Goal: Navigation & Orientation: Find specific page/section

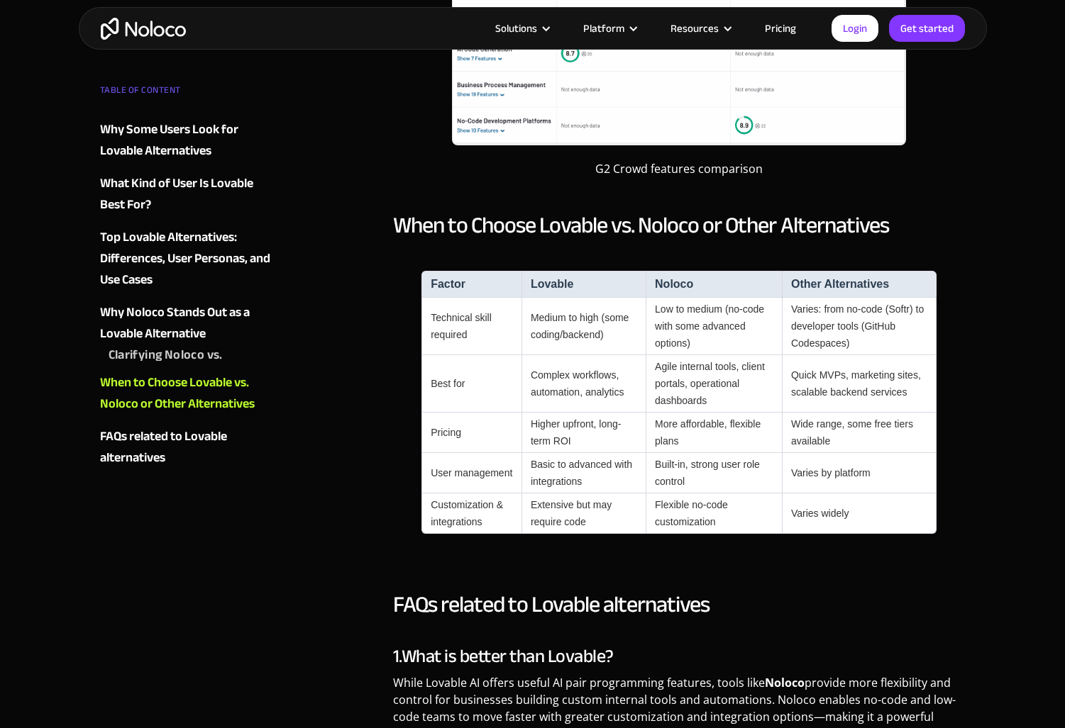
scroll to position [3166, 0]
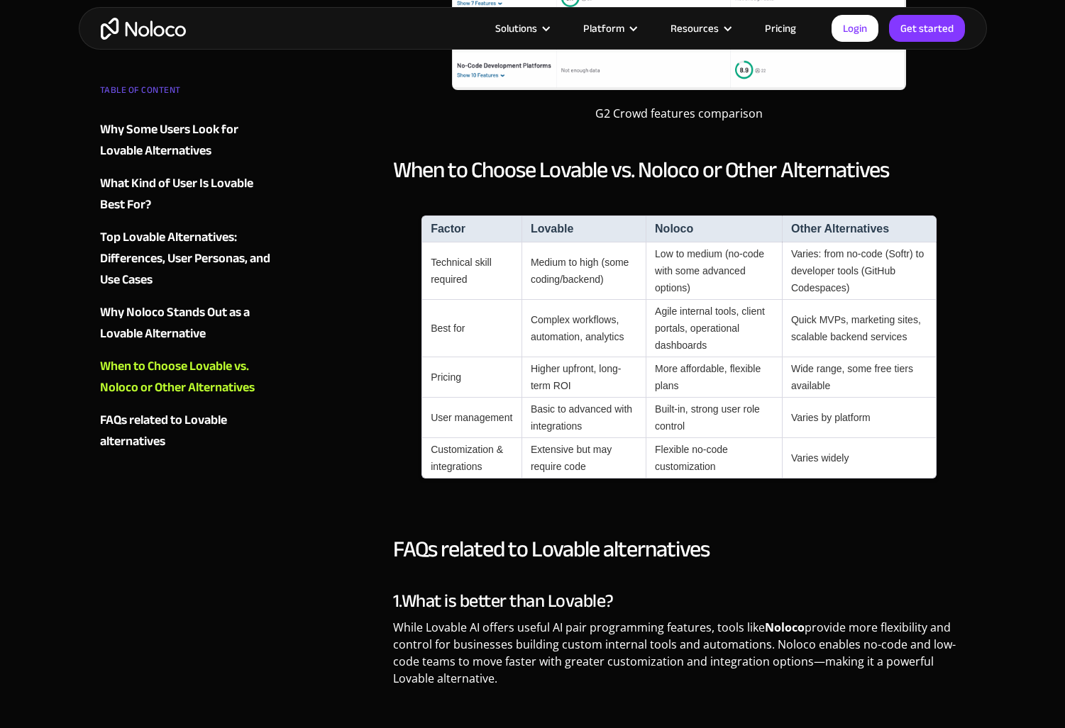
click at [148, 32] on img "home" at bounding box center [143, 29] width 85 height 22
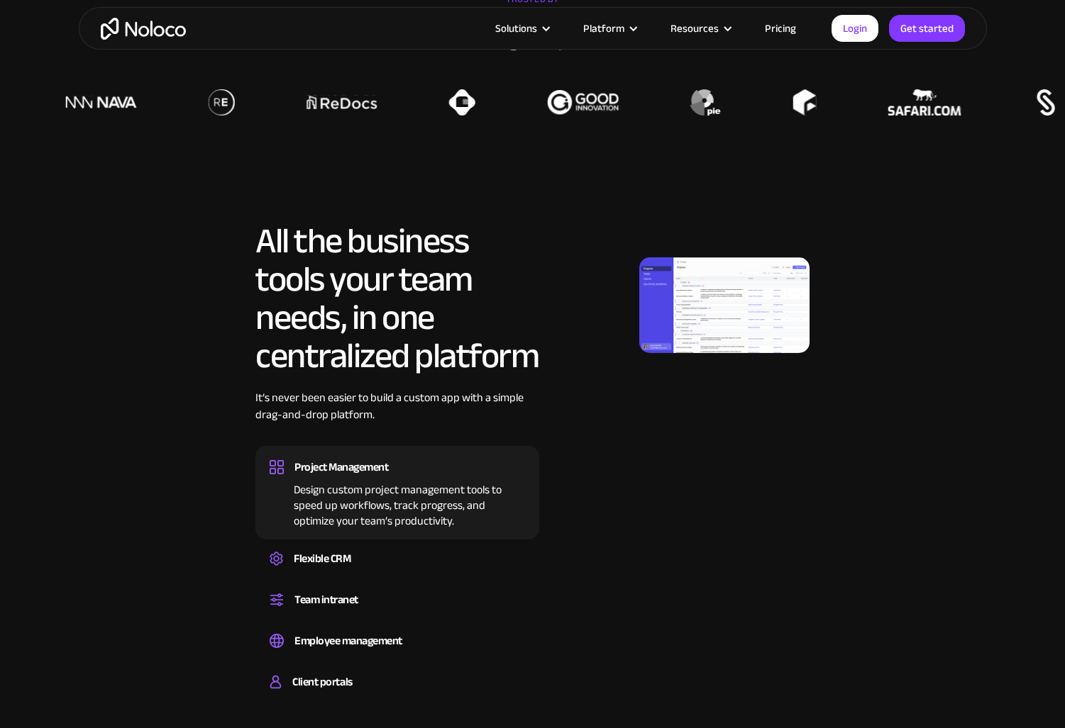
scroll to position [668, 0]
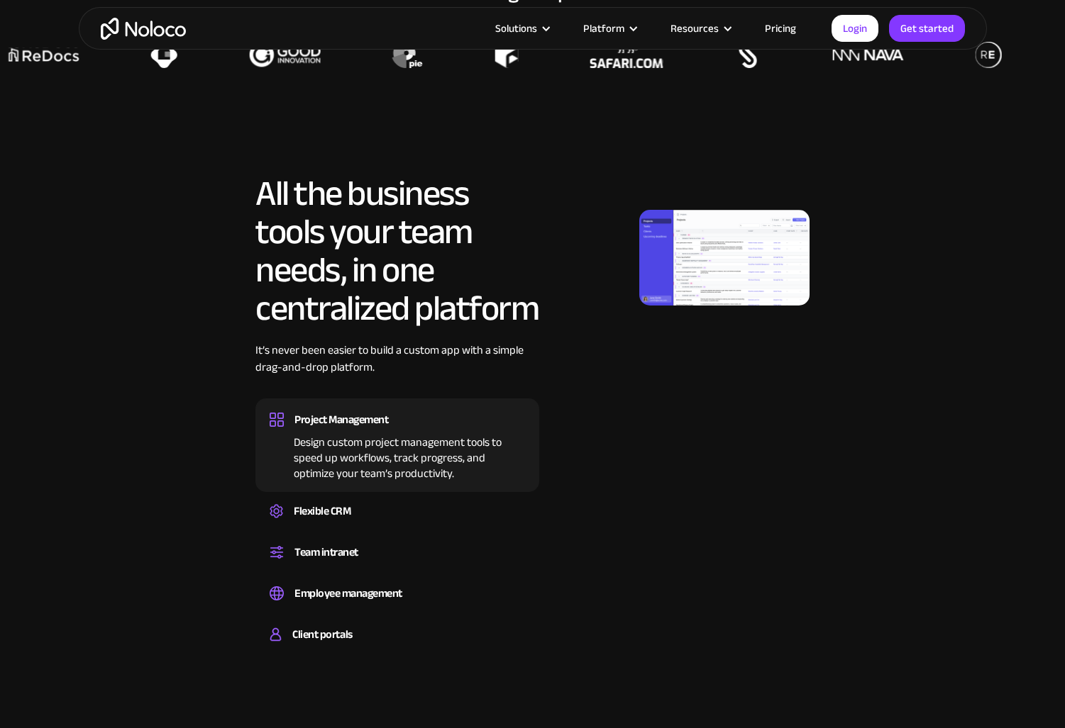
click at [700, 253] on img at bounding box center [724, 258] width 170 height 96
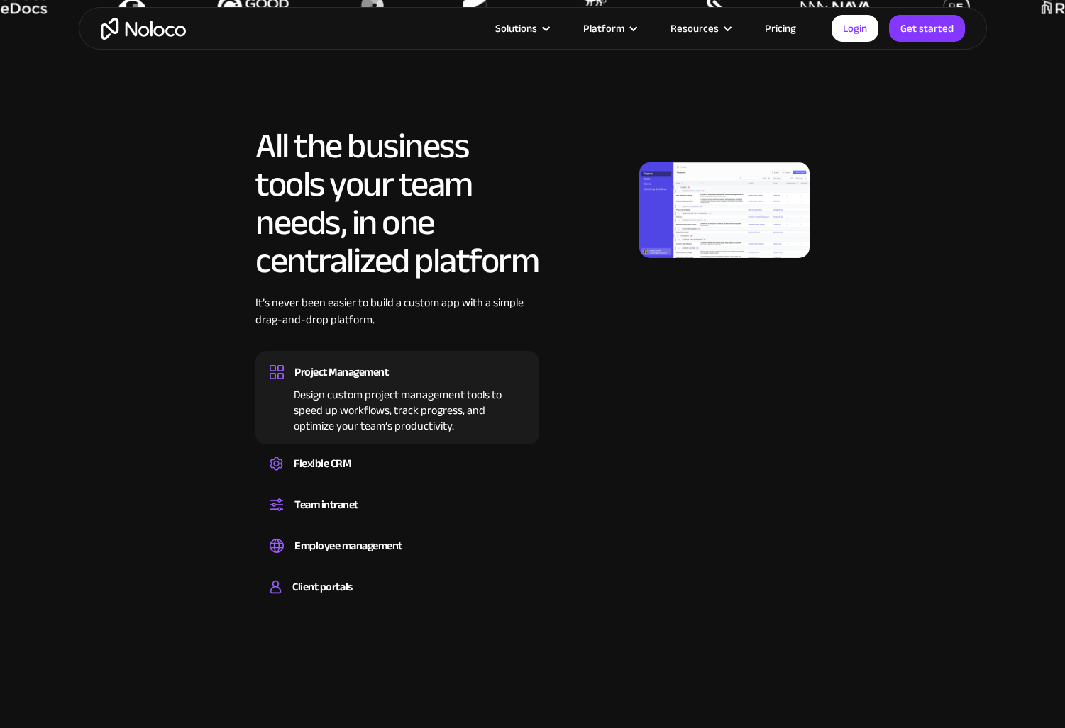
scroll to position [723, 0]
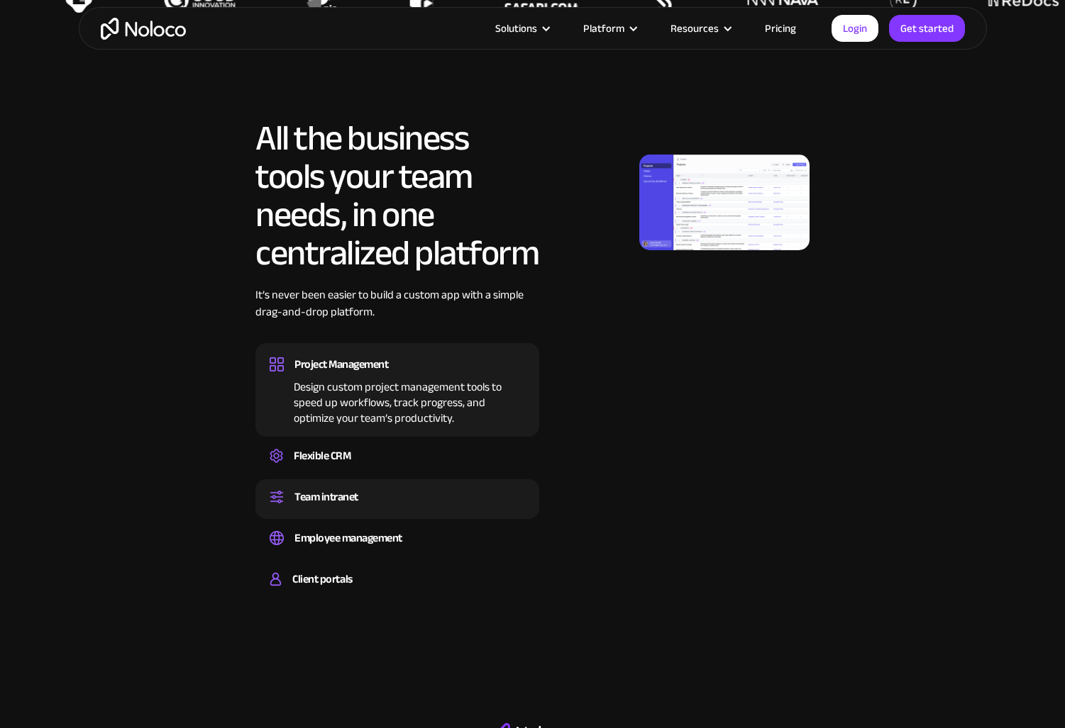
click at [396, 488] on div "Team intranet" at bounding box center [397, 497] width 255 height 21
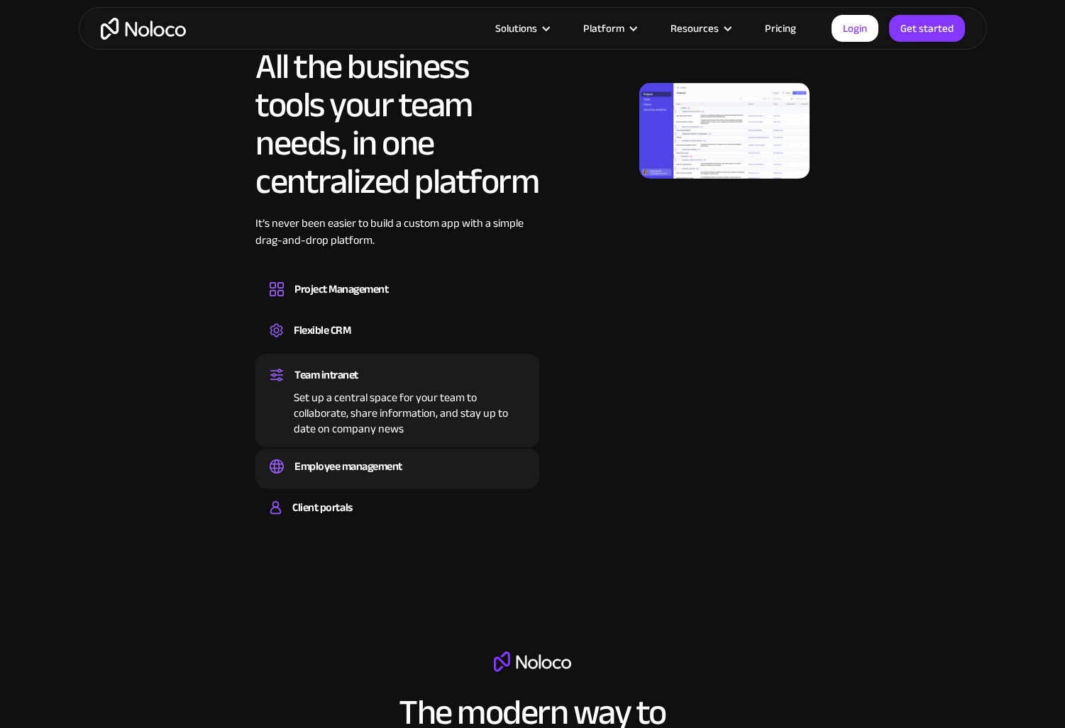
click at [405, 468] on div "Employee management" at bounding box center [397, 466] width 255 height 21
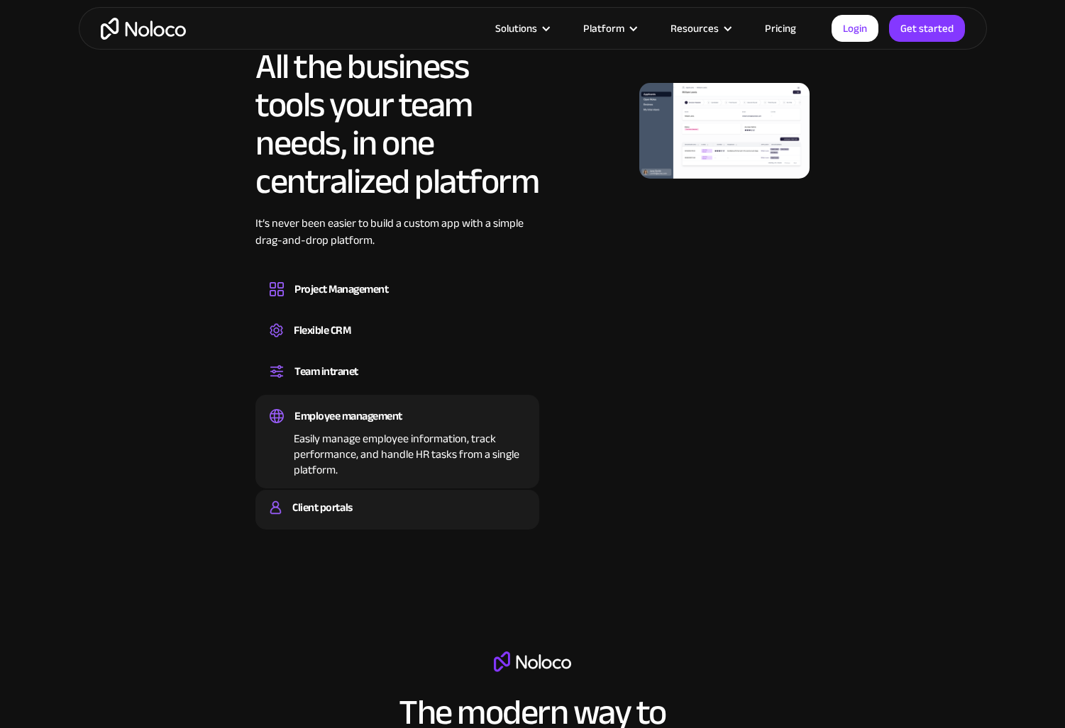
click at [403, 492] on div "Client portals Build a secure, fully-branded, and personalized client portal th…" at bounding box center [397, 510] width 284 height 40
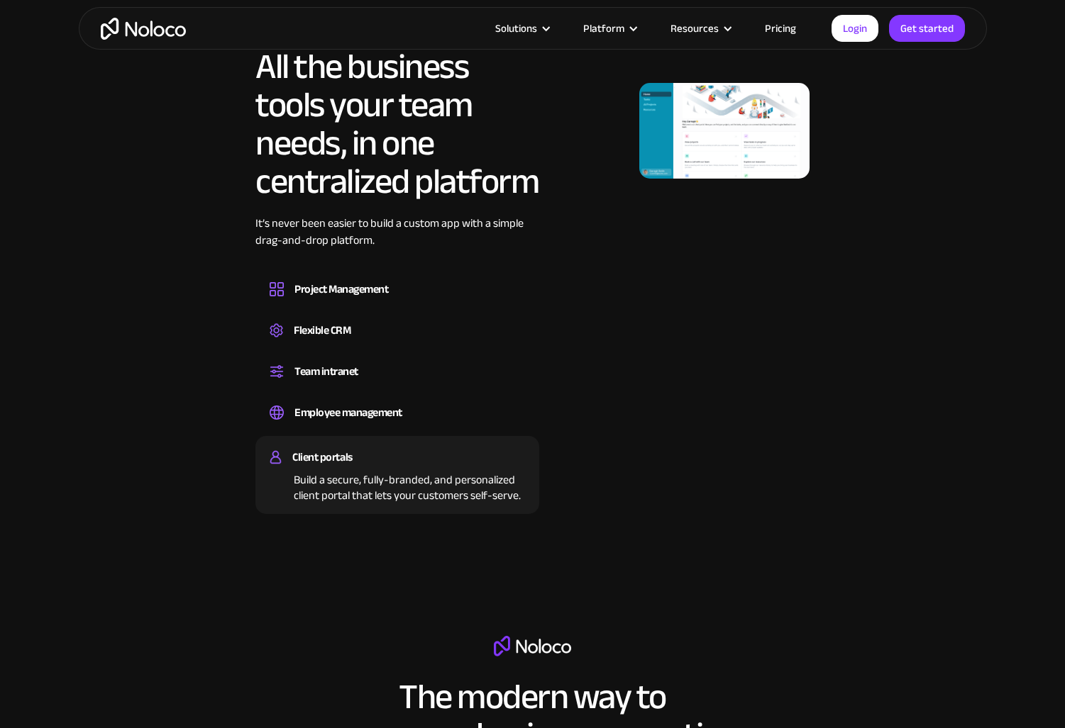
scroll to position [1151, 0]
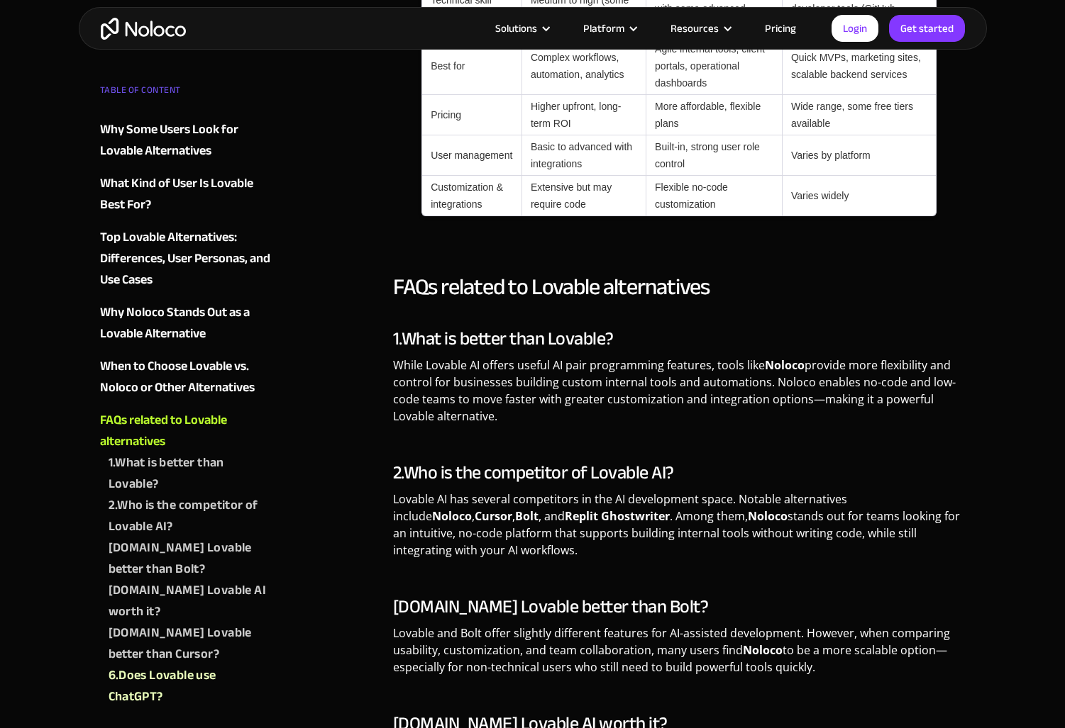
scroll to position [3166, 0]
